Goal: Information Seeking & Learning: Learn about a topic

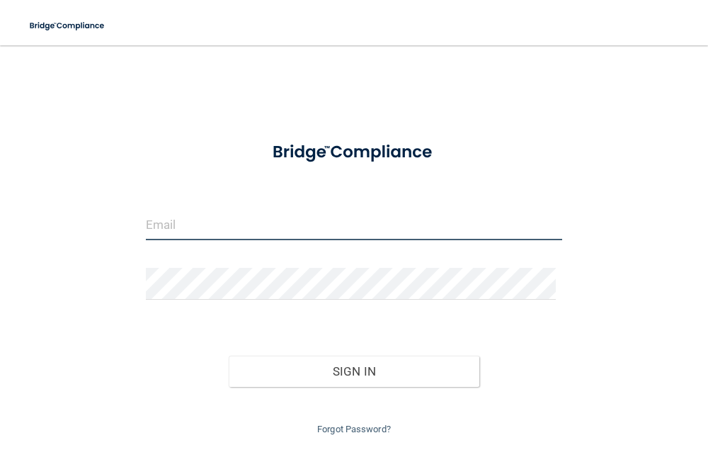
click at [271, 214] on input "email" at bounding box center [354, 224] width 417 height 32
type input "[PERSON_NAME][EMAIL_ADDRESS][PERSON_NAME][DOMAIN_NAME]"
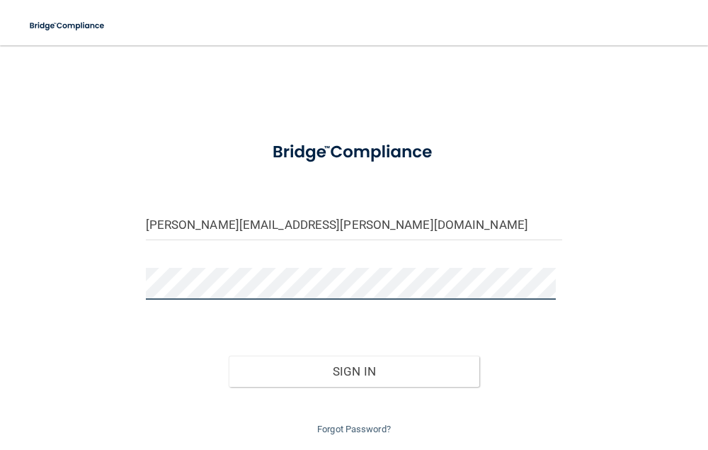
click at [229, 356] on button "Sign In" at bounding box center [354, 371] width 250 height 31
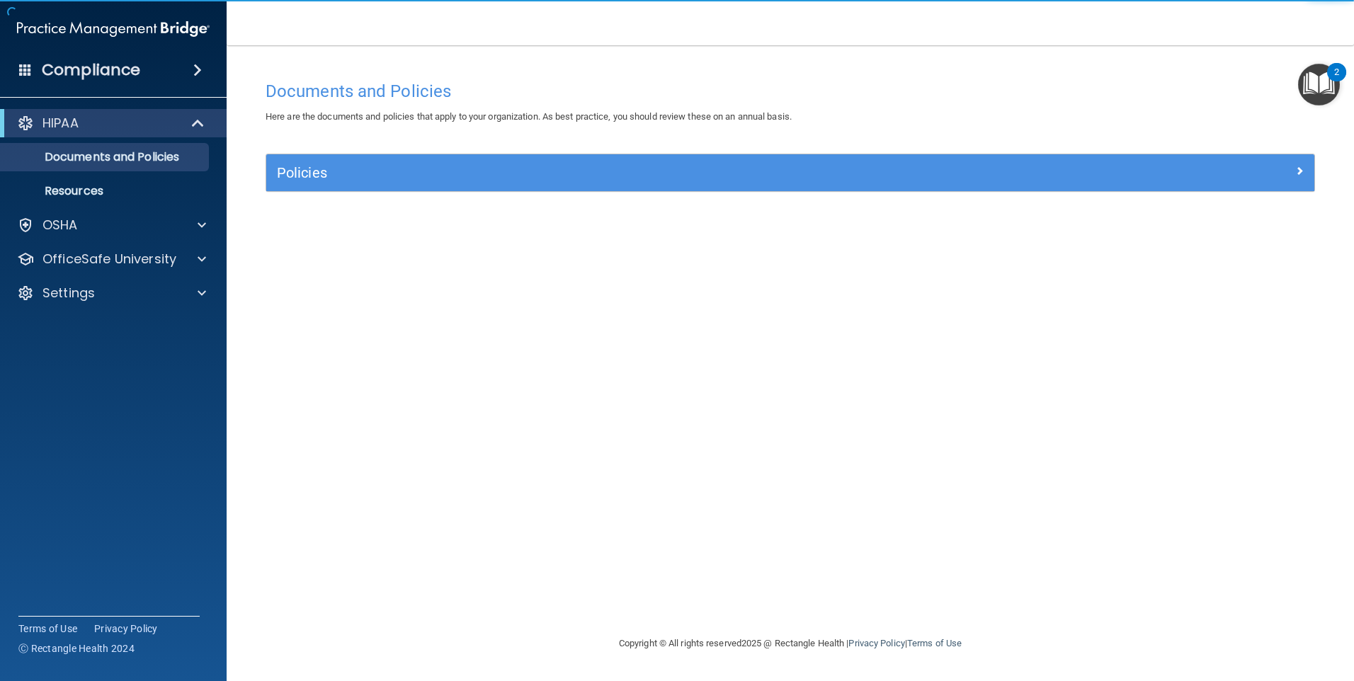
click at [708, 75] on div "2" at bounding box center [1336, 72] width 19 height 18
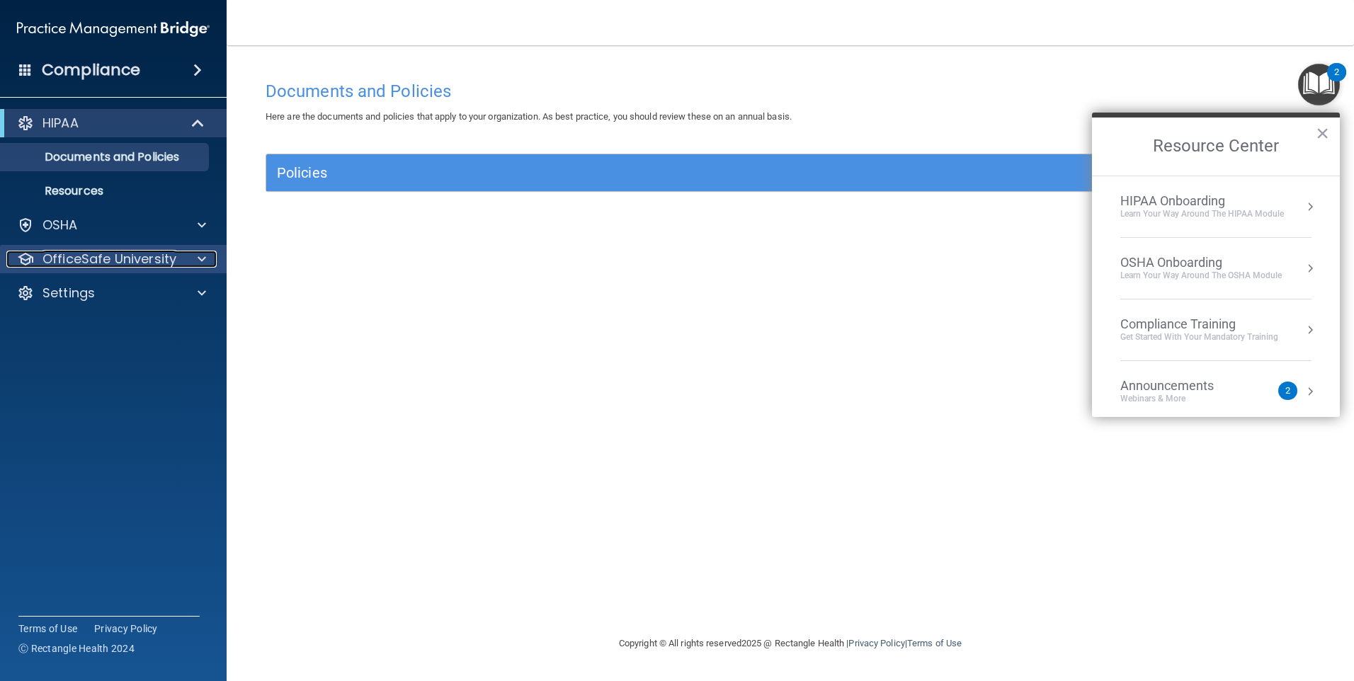
click at [159, 259] on p "OfficeSafe University" at bounding box center [109, 259] width 134 height 17
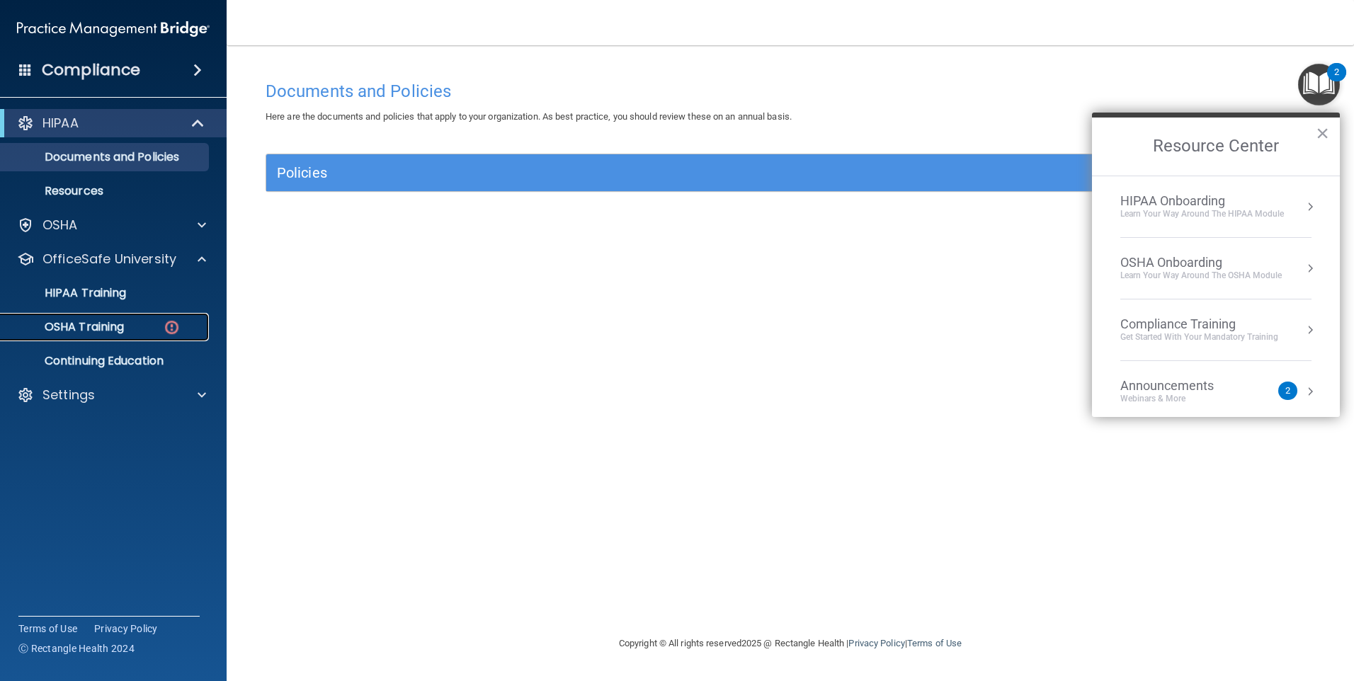
click at [74, 330] on p "OSHA Training" at bounding box center [66, 327] width 115 height 14
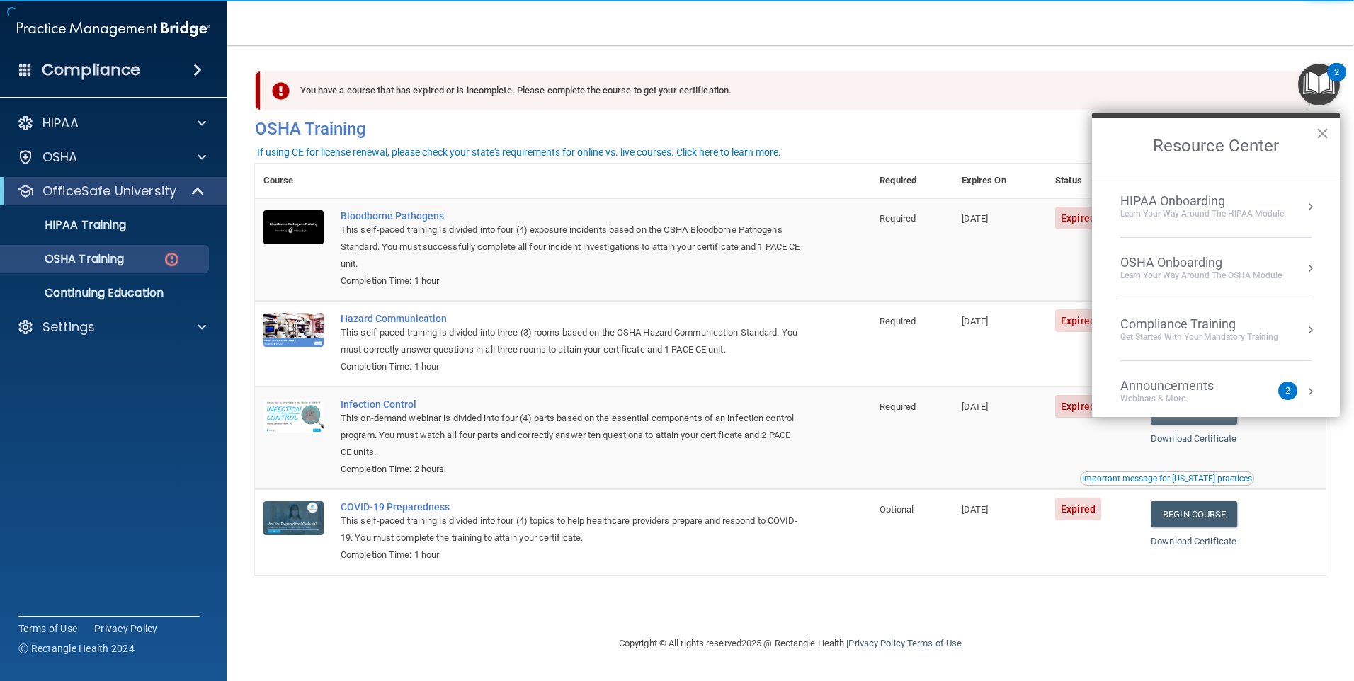
click at [708, 129] on button "×" at bounding box center [1322, 133] width 13 height 23
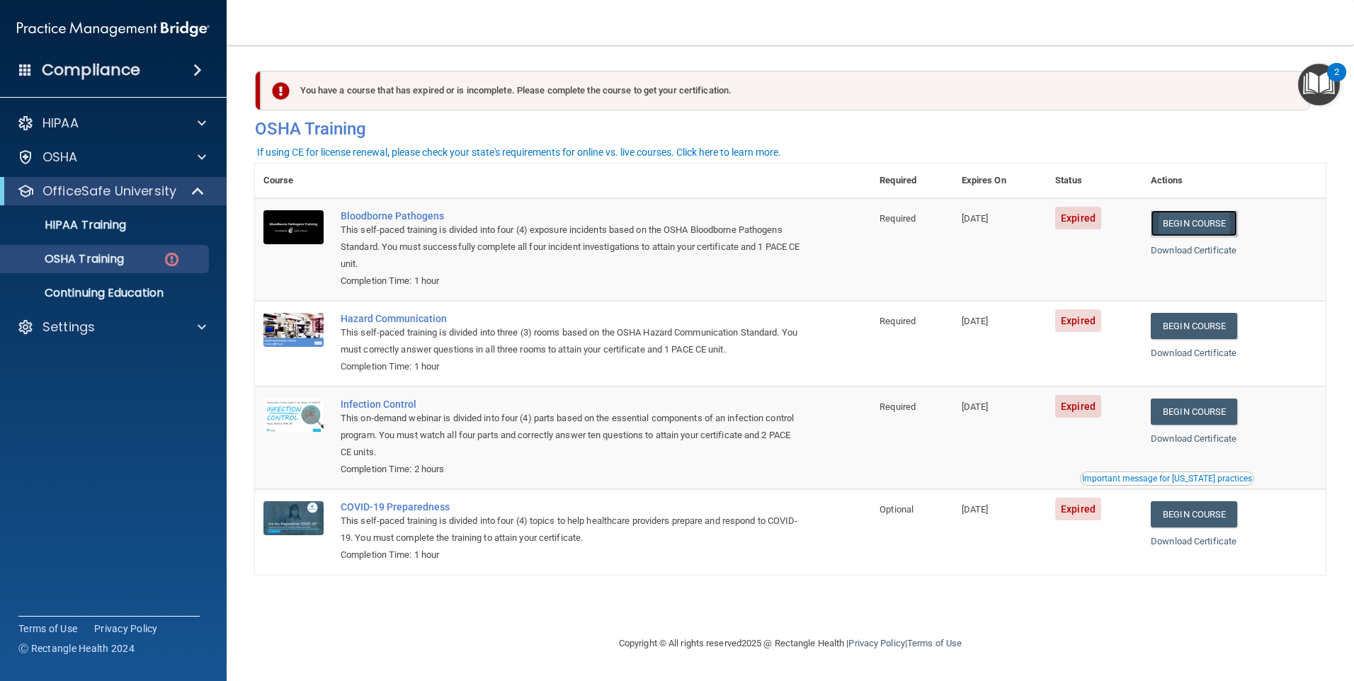
click at [708, 224] on link "Begin Course" at bounding box center [1194, 223] width 86 height 26
click at [159, 256] on div "OSHA Training" at bounding box center [105, 259] width 193 height 14
click at [122, 256] on p "OSHA Training" at bounding box center [66, 259] width 115 height 14
click at [113, 232] on p "HIPAA Training" at bounding box center [67, 225] width 117 height 14
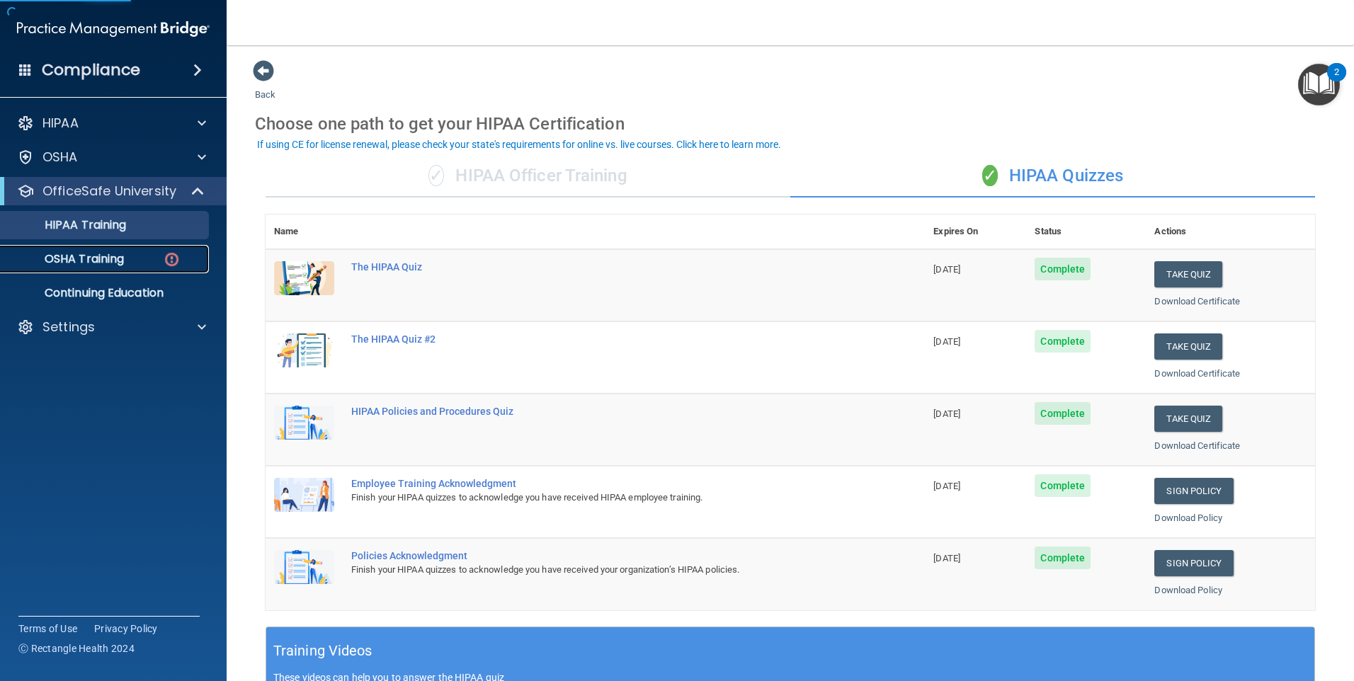
click at [106, 256] on p "OSHA Training" at bounding box center [66, 259] width 115 height 14
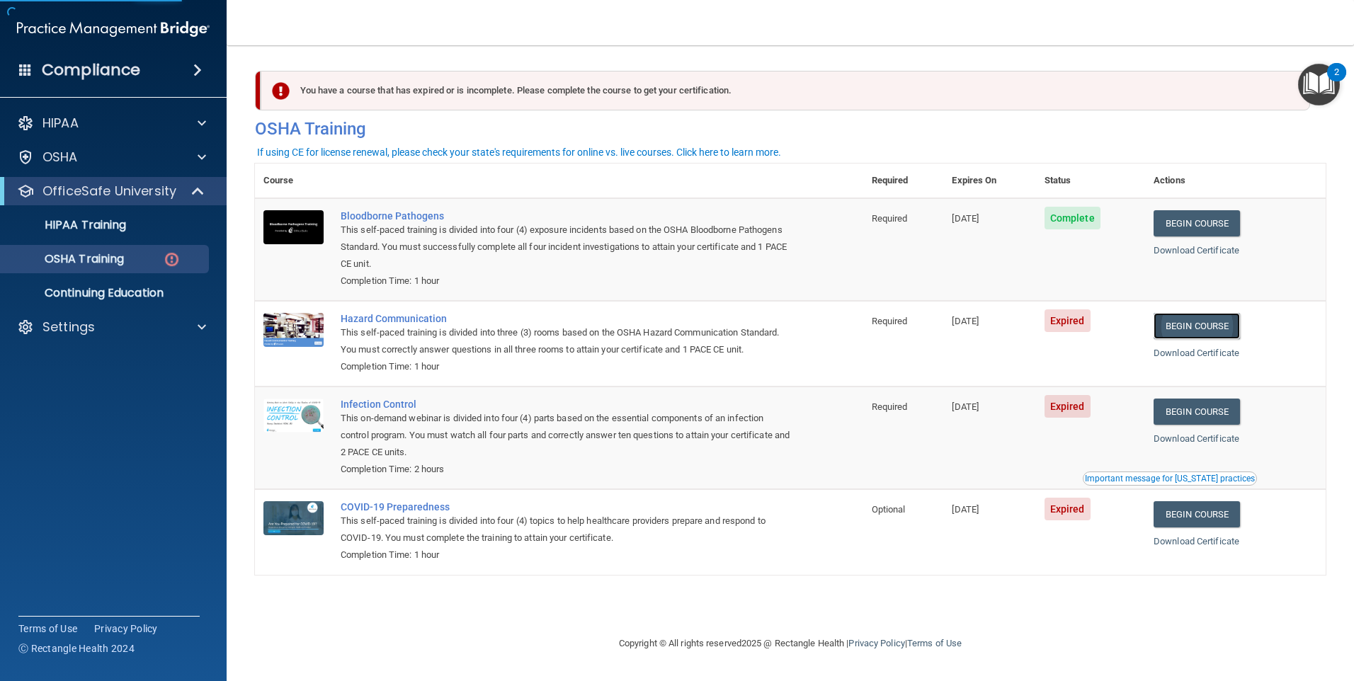
click at [708, 324] on link "Begin Course" at bounding box center [1197, 326] width 86 height 26
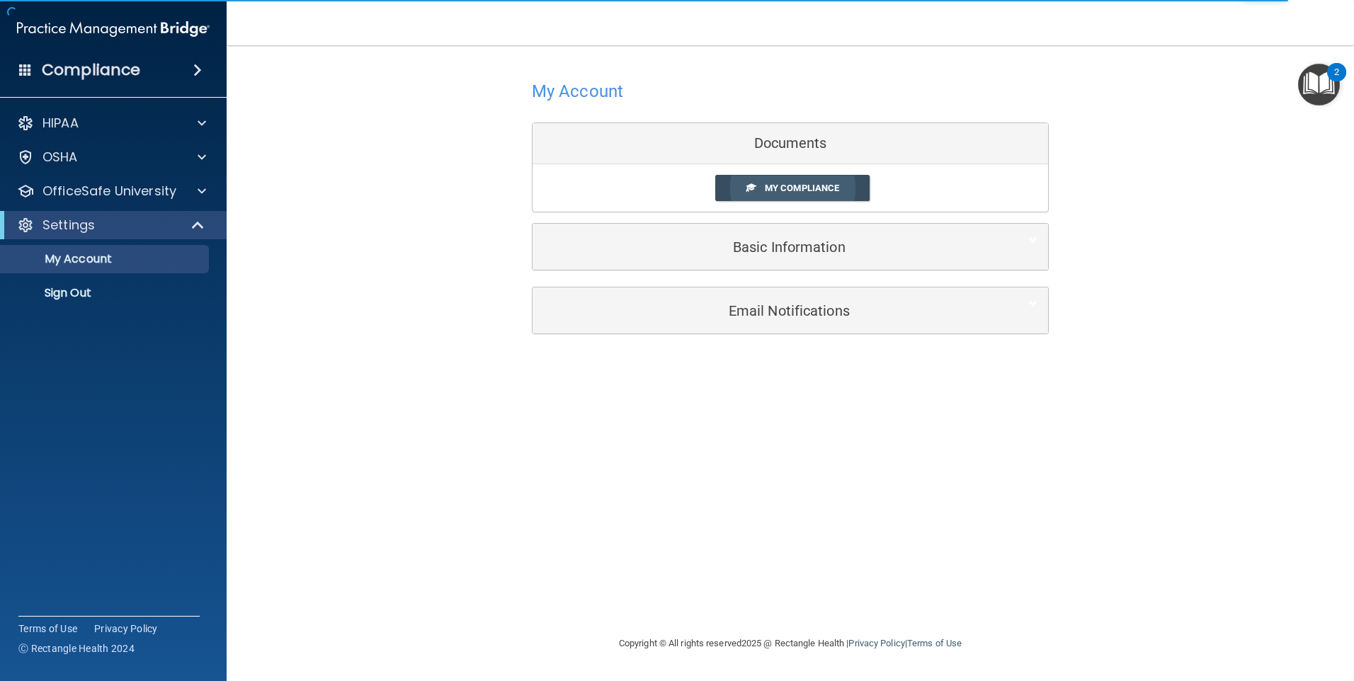
click at [786, 182] on link "My Compliance" at bounding box center [792, 188] width 155 height 26
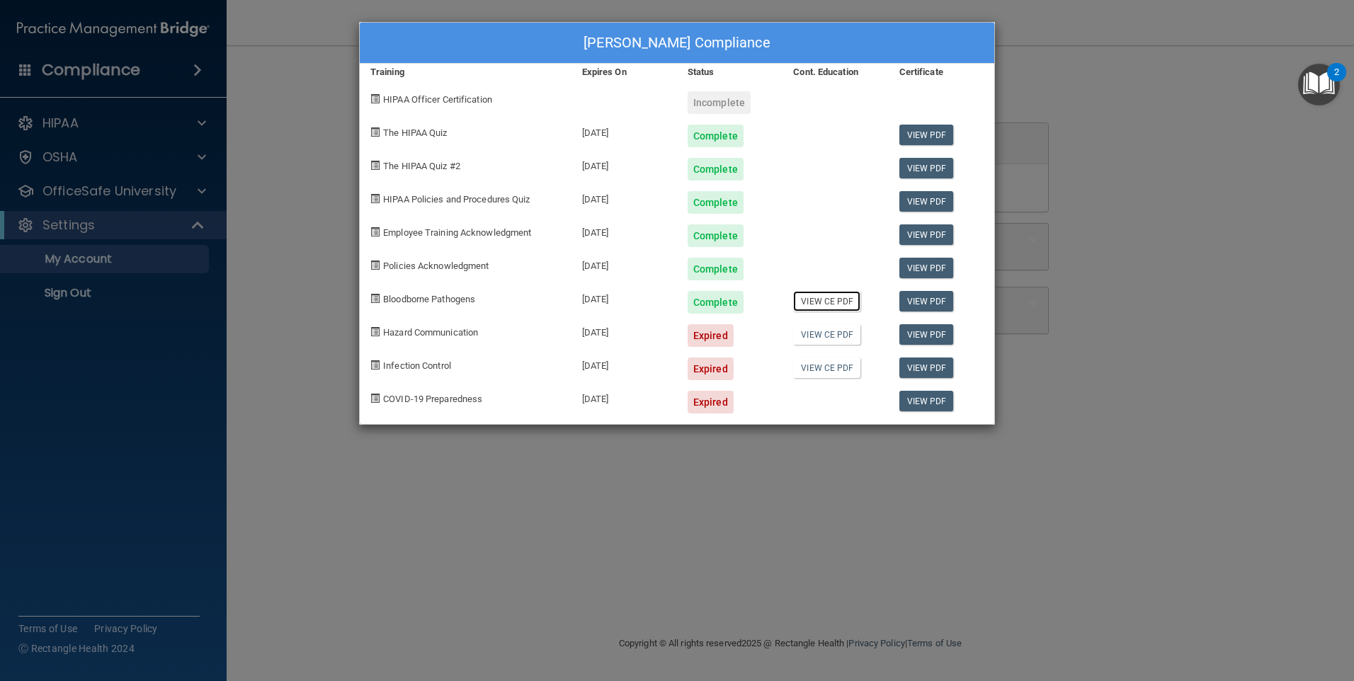
click at [822, 304] on link "View CE PDF" at bounding box center [826, 301] width 67 height 21
click at [922, 295] on link "View PDF" at bounding box center [926, 301] width 55 height 21
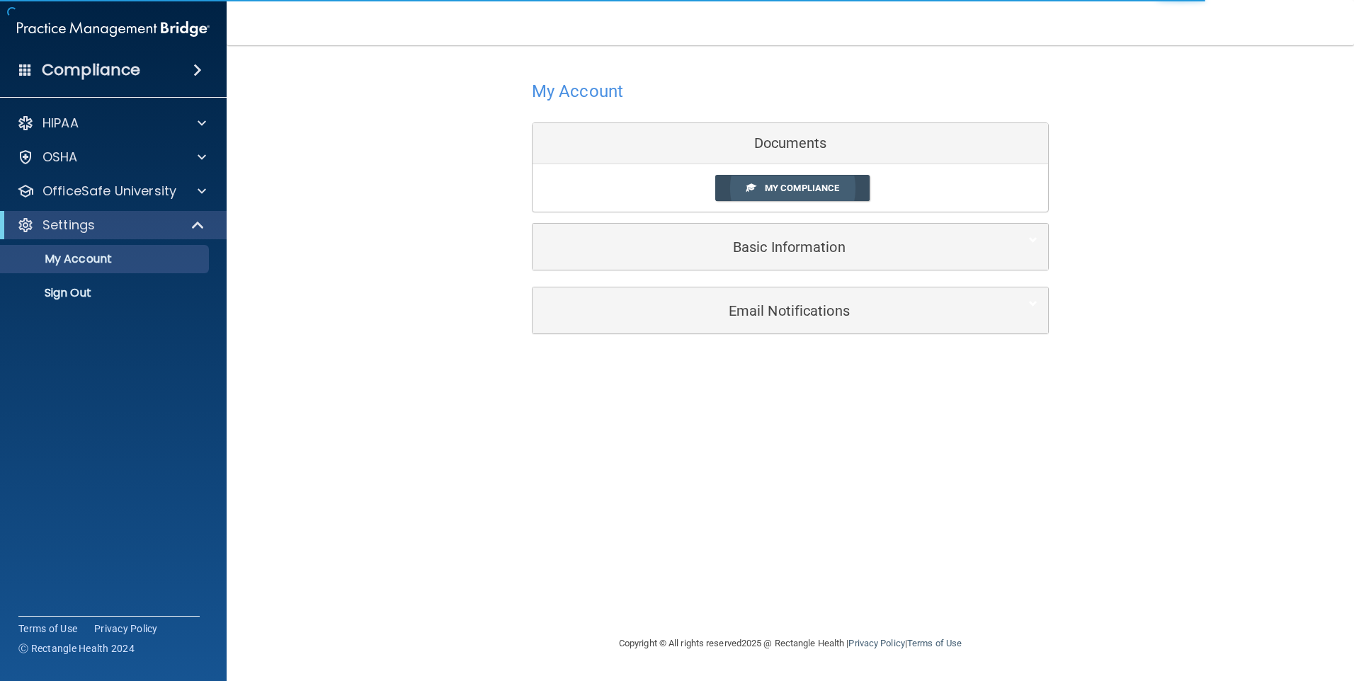
click at [826, 178] on link "My Compliance" at bounding box center [792, 188] width 155 height 26
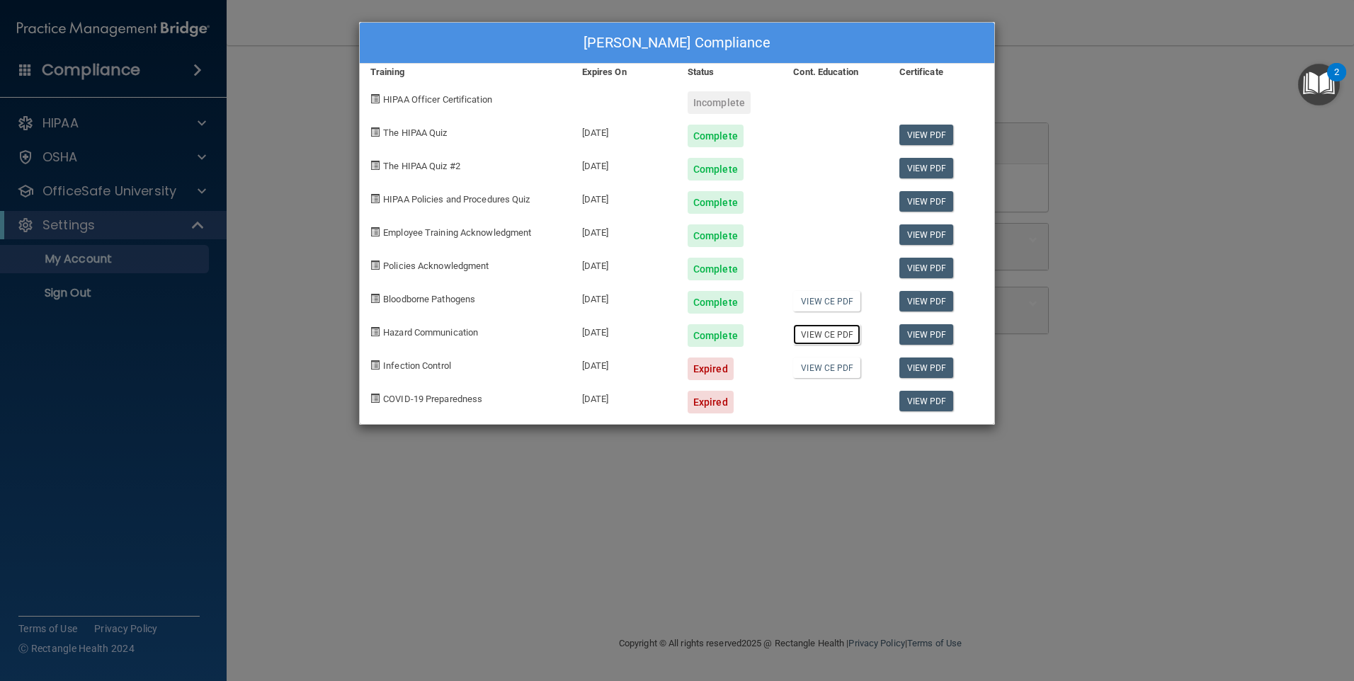
click at [848, 338] on link "View CE PDF" at bounding box center [826, 334] width 67 height 21
click at [822, 256] on div at bounding box center [836, 263] width 106 height 33
click at [817, 335] on link "View CE PDF" at bounding box center [826, 334] width 67 height 21
